Goal: Find specific page/section: Find specific page/section

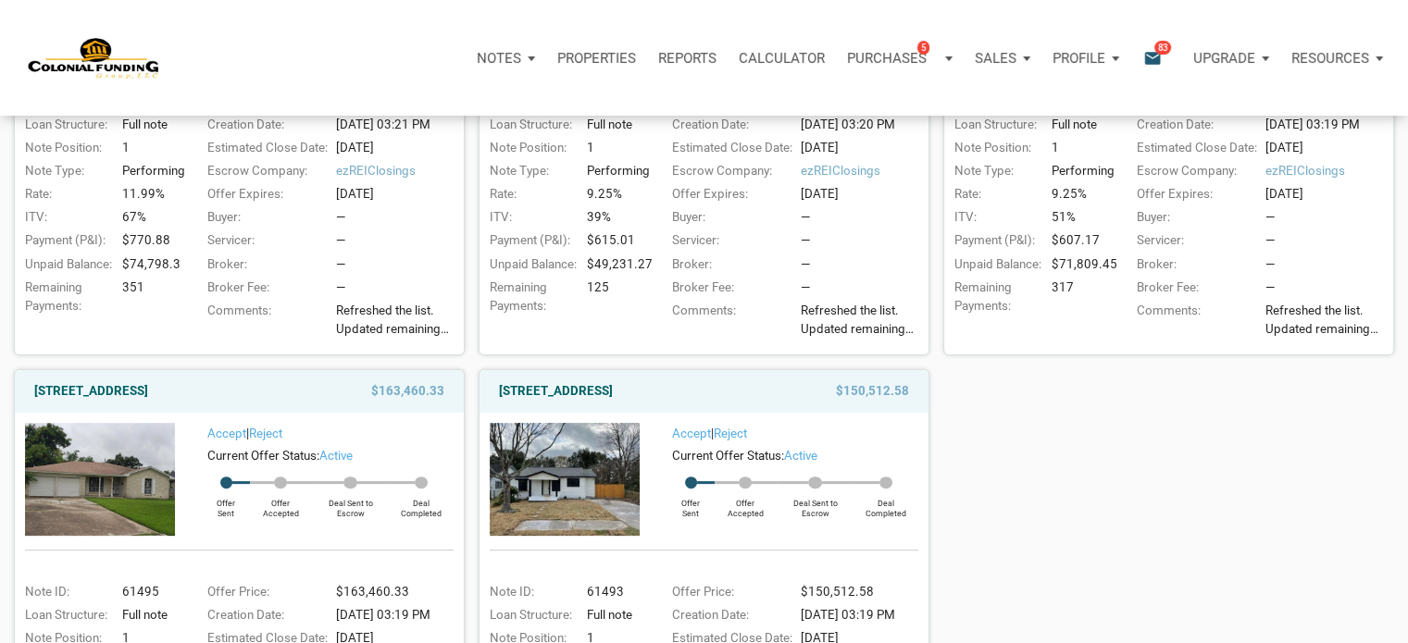
scroll to position [532, 0]
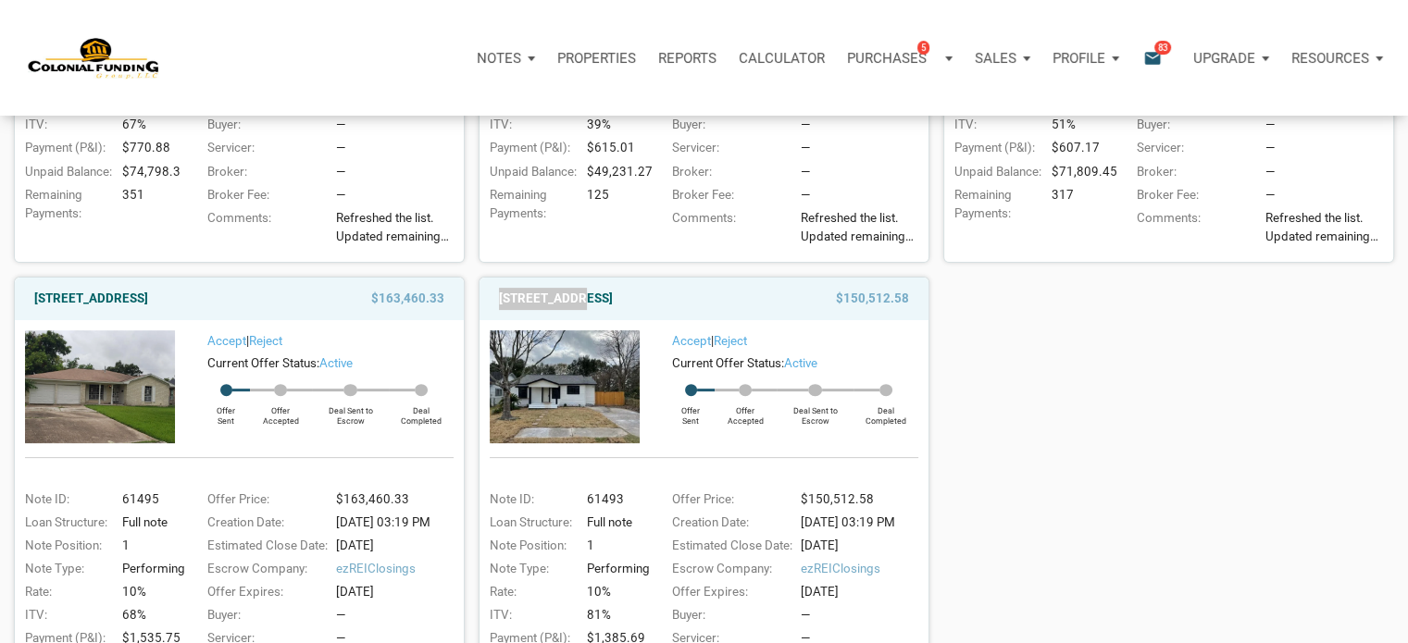
drag, startPoint x: 572, startPoint y: 301, endPoint x: 493, endPoint y: 299, distance: 78.7
click at [493, 299] on div "712 Ave M, S. Houston, TX, 77587" at bounding box center [640, 299] width 300 height 22
copy link "712 Ave M, S"
click at [544, 414] on img at bounding box center [565, 386] width 150 height 112
drag, startPoint x: 1389, startPoint y: 397, endPoint x: 1381, endPoint y: 392, distance: 10.0
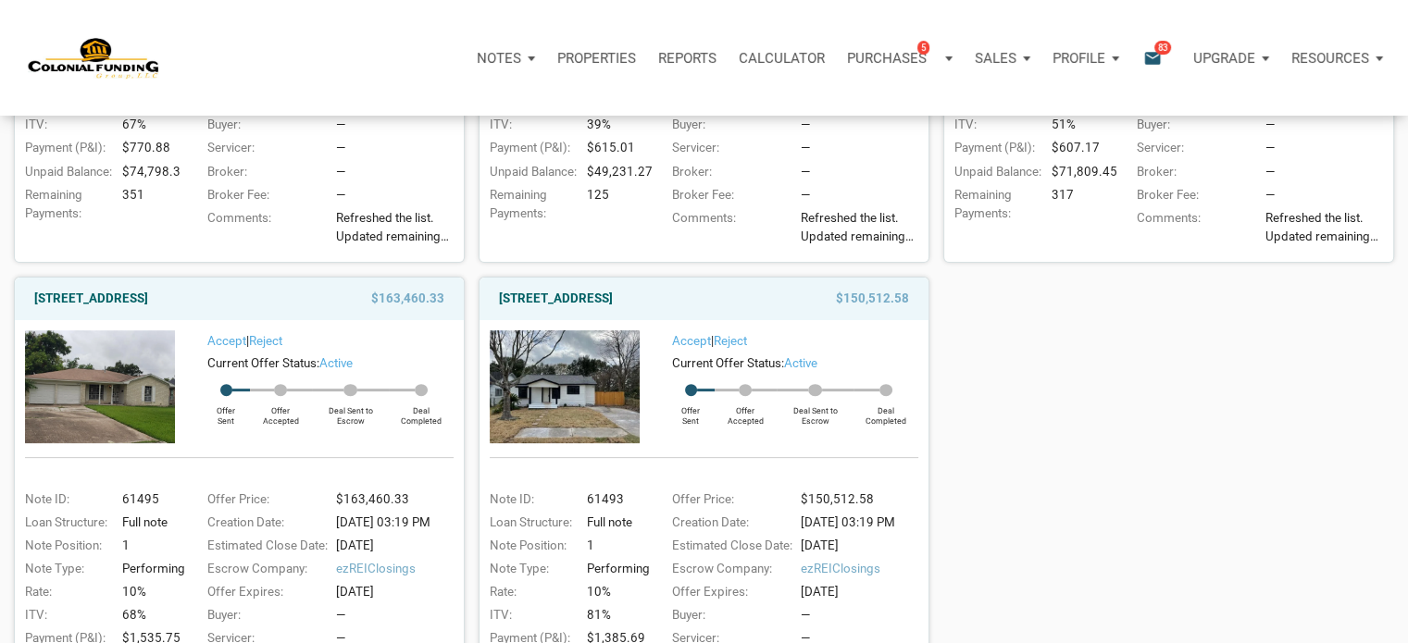
click at [1387, 396] on div "1144 North Tibbs, Indianapolis, IN, 46222 $73,377.85 Accept | Reject Current Of…" at bounding box center [704, 269] width 1408 height 967
